Goal: Information Seeking & Learning: Learn about a topic

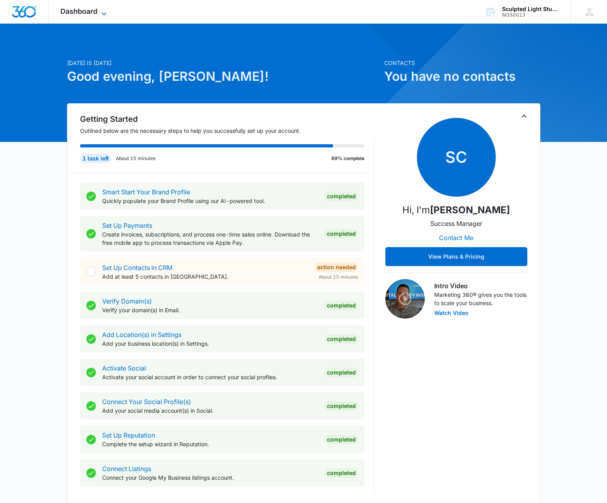
click at [84, 14] on span "Dashboard" at bounding box center [78, 11] width 37 height 8
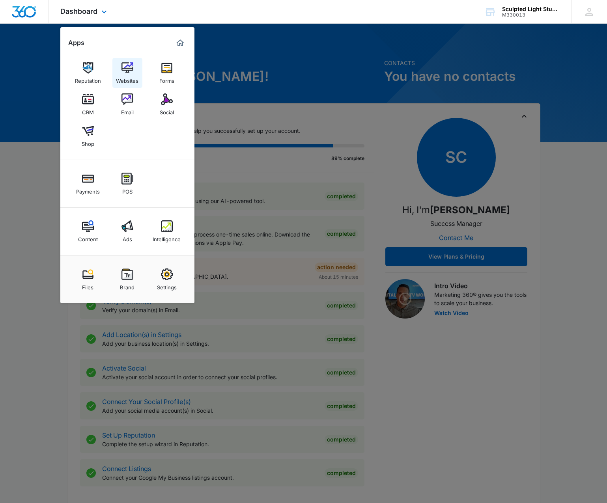
click at [132, 68] on img at bounding box center [127, 68] width 12 height 12
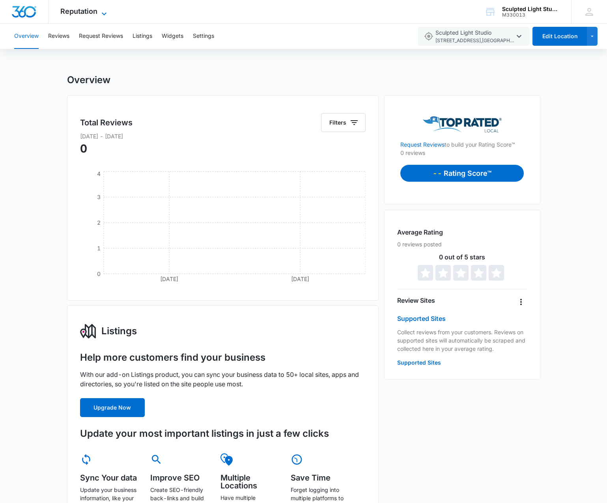
click at [90, 12] on span "Reputation" at bounding box center [78, 11] width 37 height 8
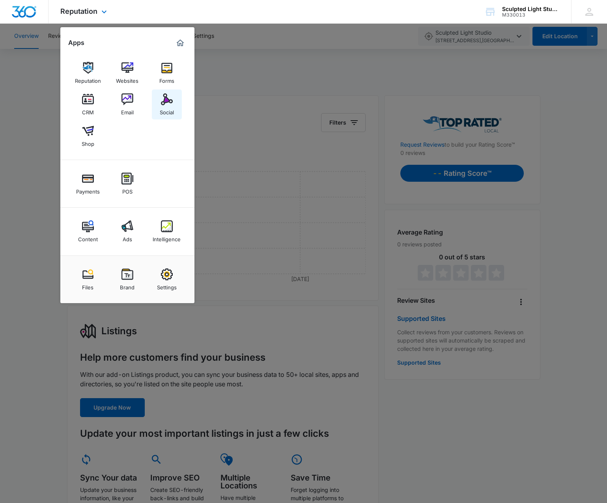
click at [167, 99] on img at bounding box center [167, 99] width 12 height 12
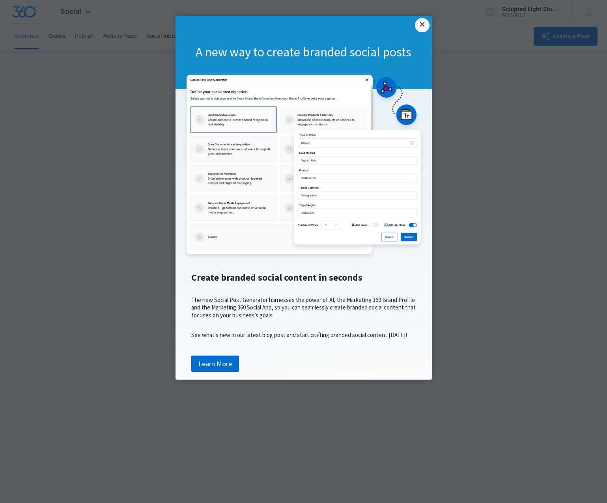
click at [421, 22] on link "×" at bounding box center [422, 25] width 14 height 14
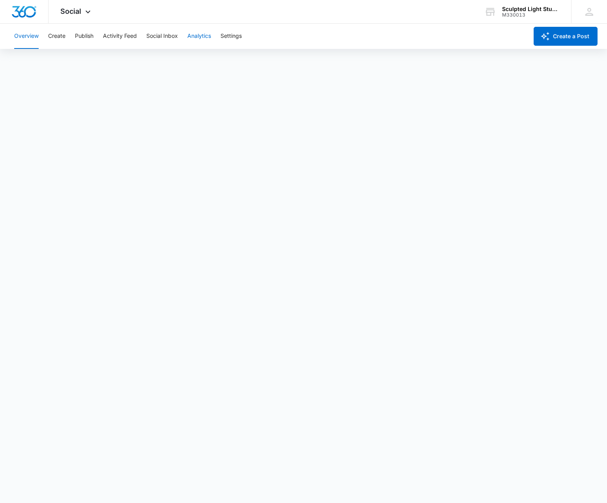
click at [198, 34] on button "Analytics" at bounding box center [199, 36] width 24 height 25
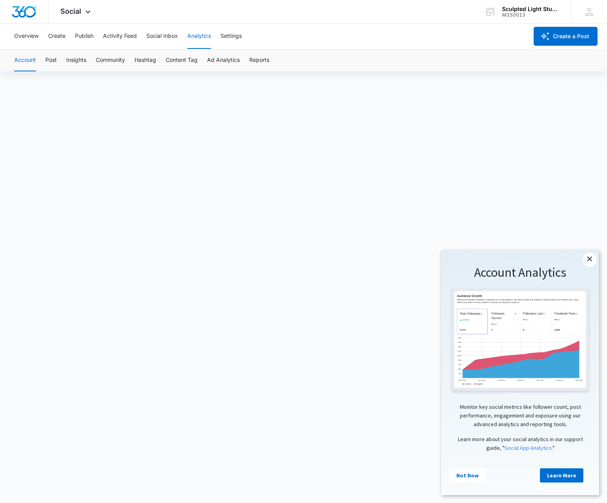
click at [588, 258] on link "×" at bounding box center [589, 260] width 14 height 14
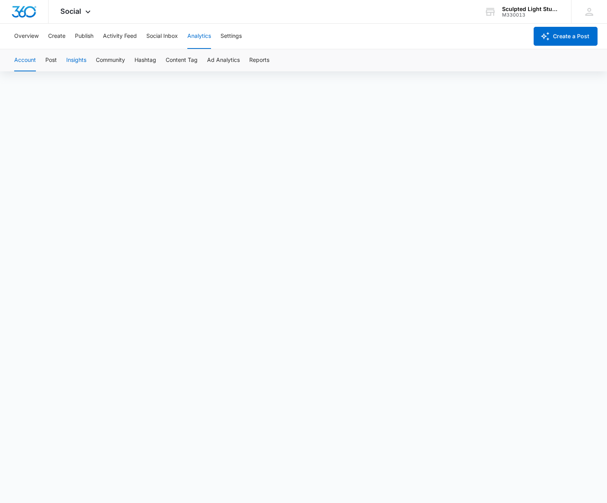
click at [79, 61] on button "Insights" at bounding box center [76, 60] width 20 height 22
